Goal: Task Accomplishment & Management: Manage account settings

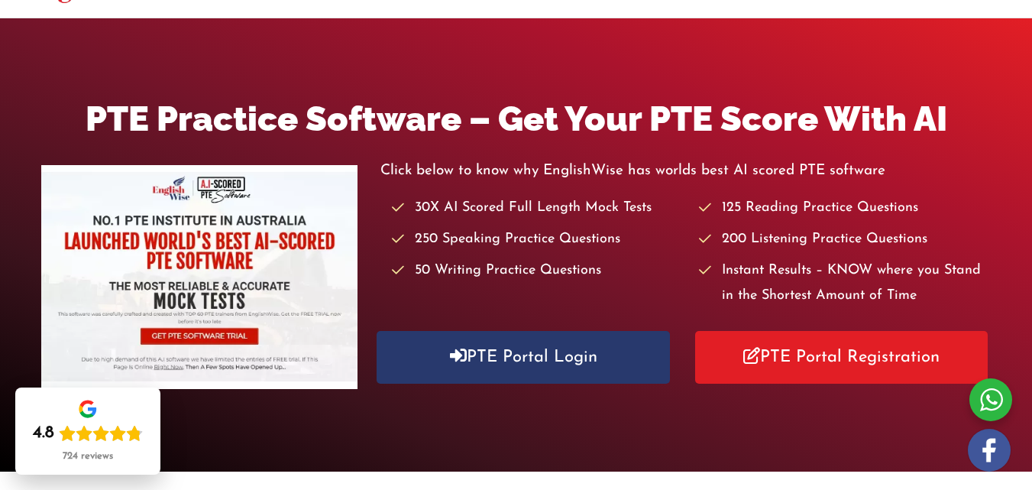
scroll to position [153, 0]
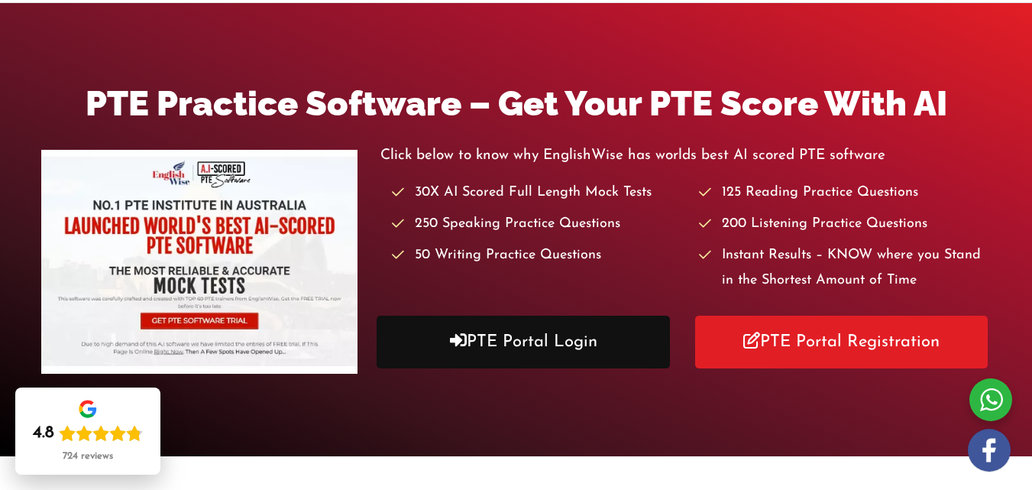
click at [500, 333] on link "PTE Portal Login" at bounding box center [523, 341] width 293 height 53
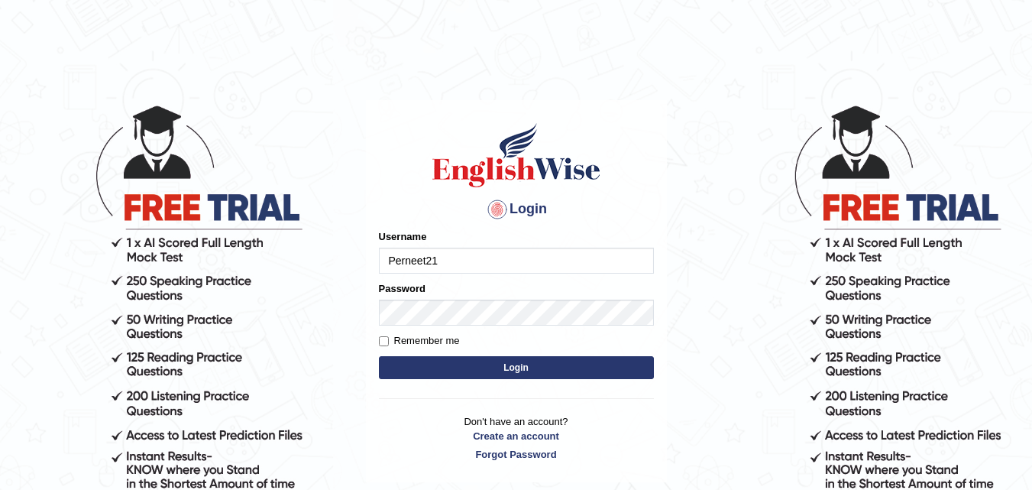
click at [499, 257] on input "Perneet21" at bounding box center [516, 260] width 275 height 26
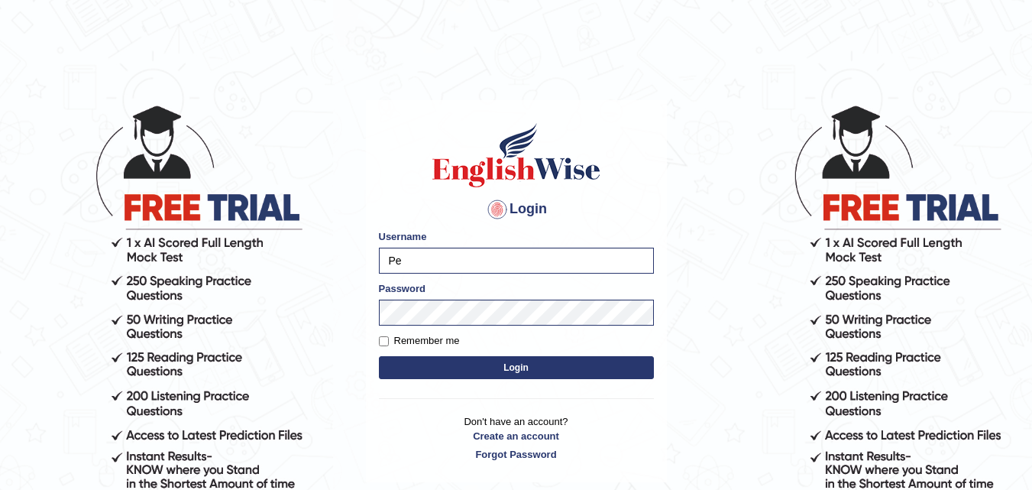
type input "P"
type input "a"
type input "jasmeet12"
click at [422, 370] on button "Login" at bounding box center [516, 367] width 275 height 23
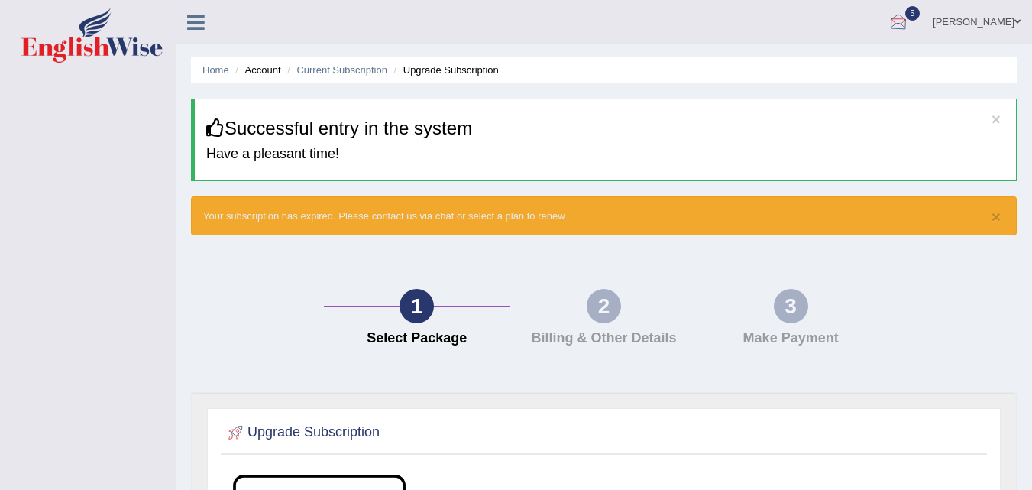
click at [921, 8] on link "5" at bounding box center [898, 20] width 46 height 40
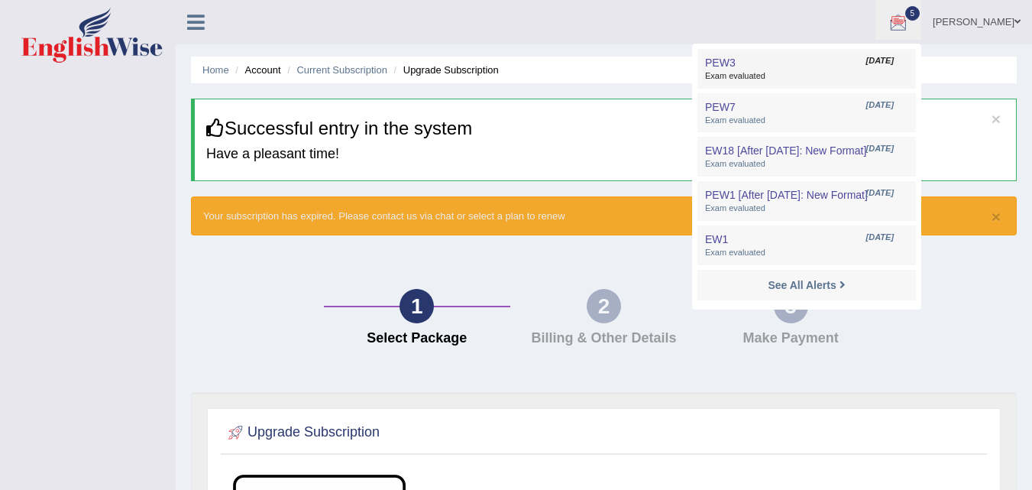
click at [886, 60] on span "Aug 13, 2025" at bounding box center [879, 61] width 27 height 12
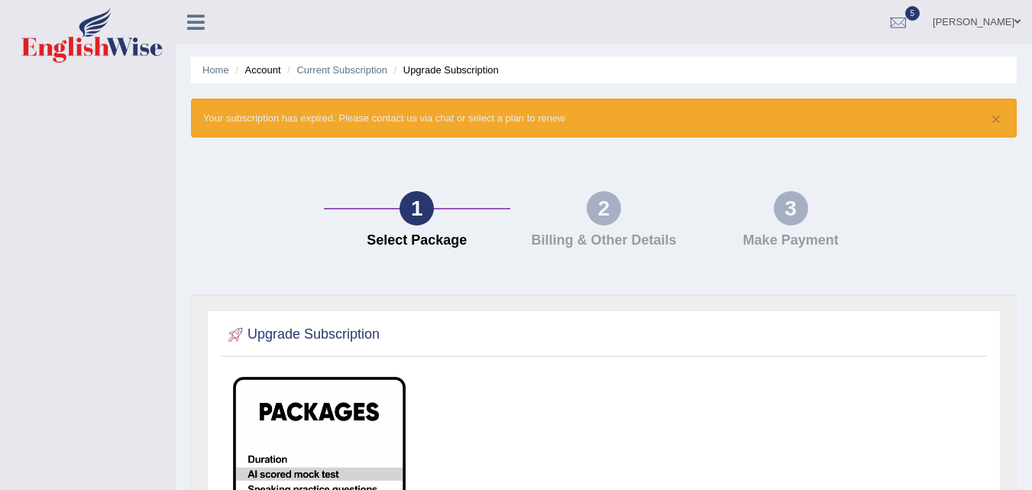
click at [1000, 17] on link "[PERSON_NAME]" at bounding box center [976, 20] width 111 height 40
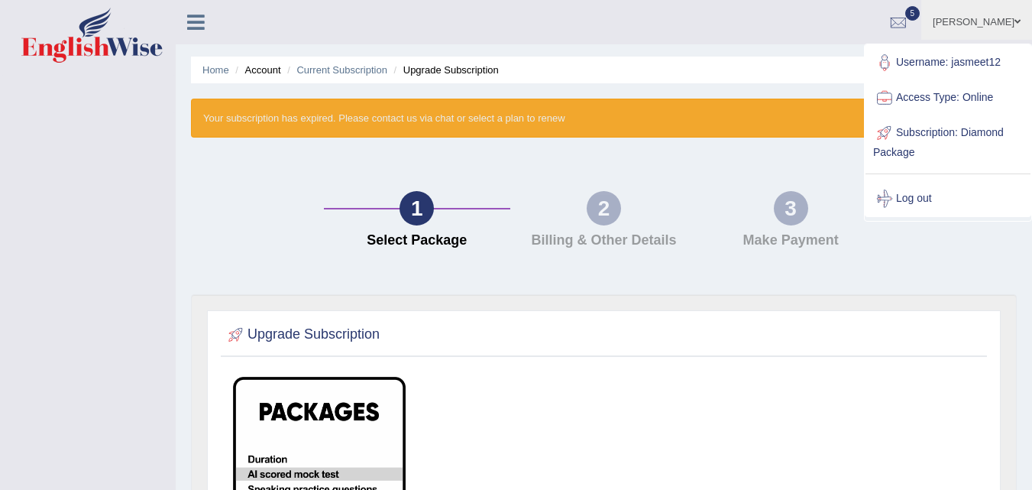
click at [190, 24] on icon at bounding box center [196, 22] width 18 height 20
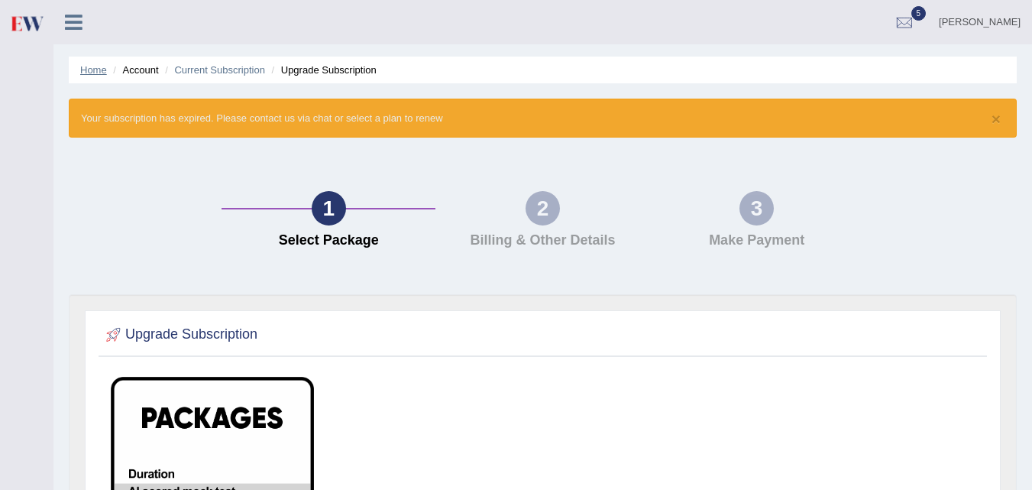
click at [97, 75] on link "Home" at bounding box center [93, 69] width 27 height 11
